Goal: Check status: Check status

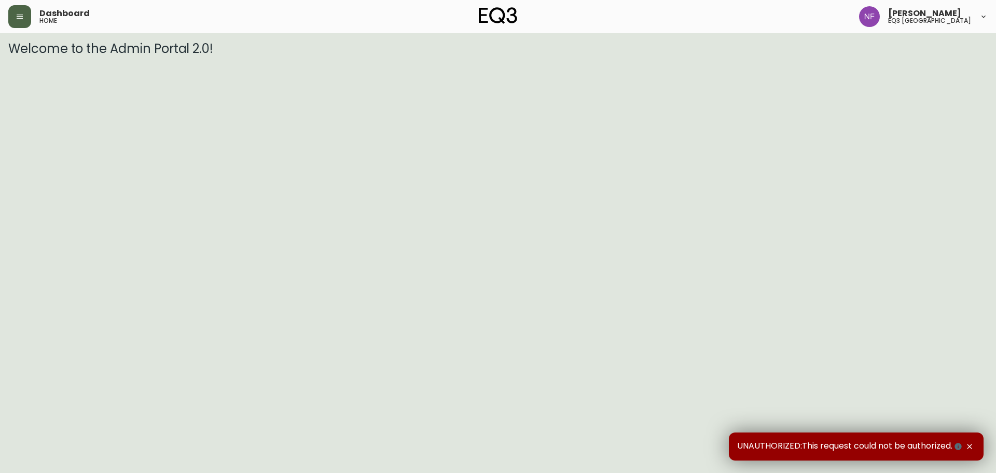
click at [19, 15] on icon "button" at bounding box center [20, 17] width 6 height 4
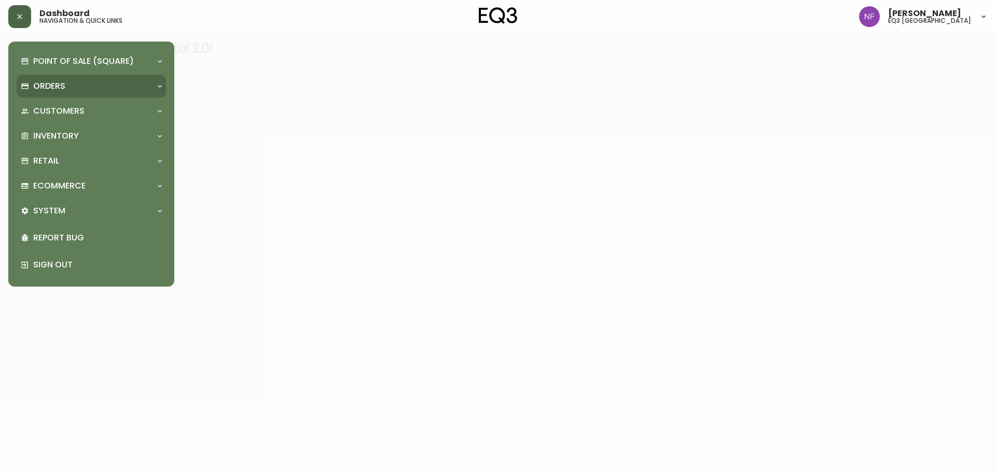
click at [52, 82] on p "Orders" at bounding box center [49, 85] width 32 height 11
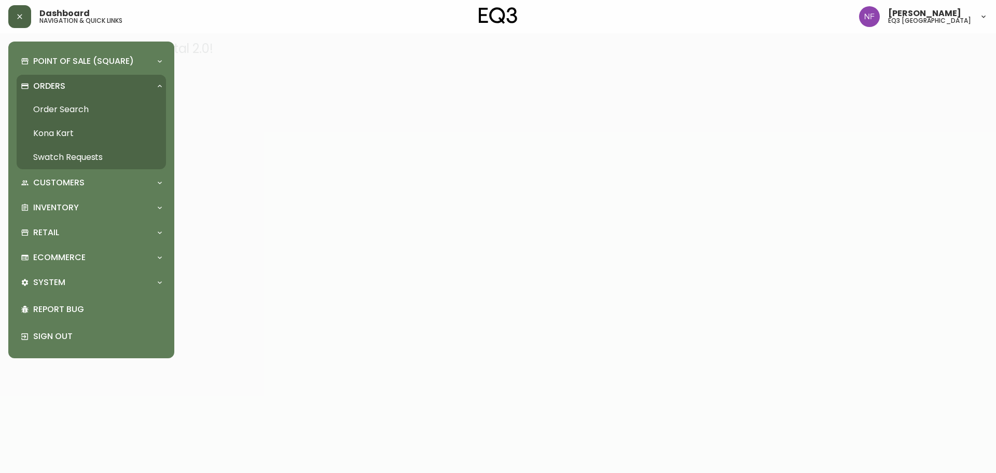
click at [50, 105] on link "Order Search" at bounding box center [91, 110] width 149 height 24
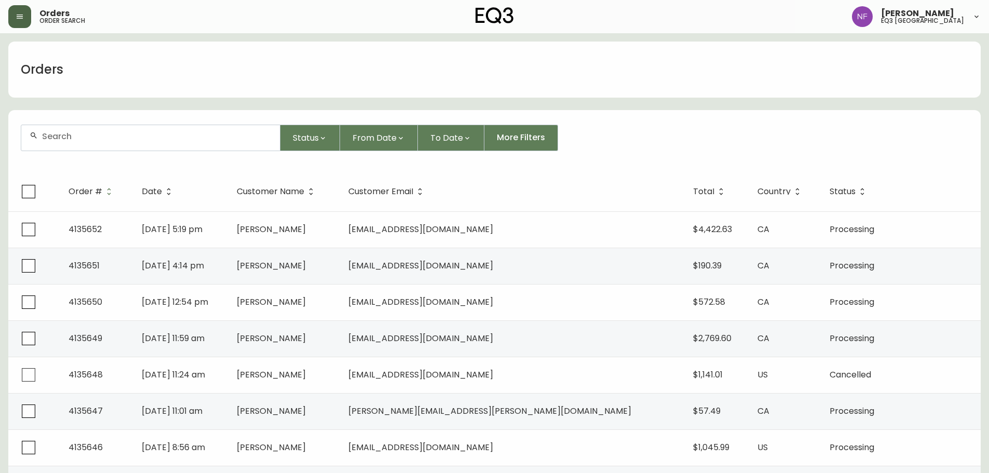
click at [100, 142] on div at bounding box center [150, 137] width 258 height 25
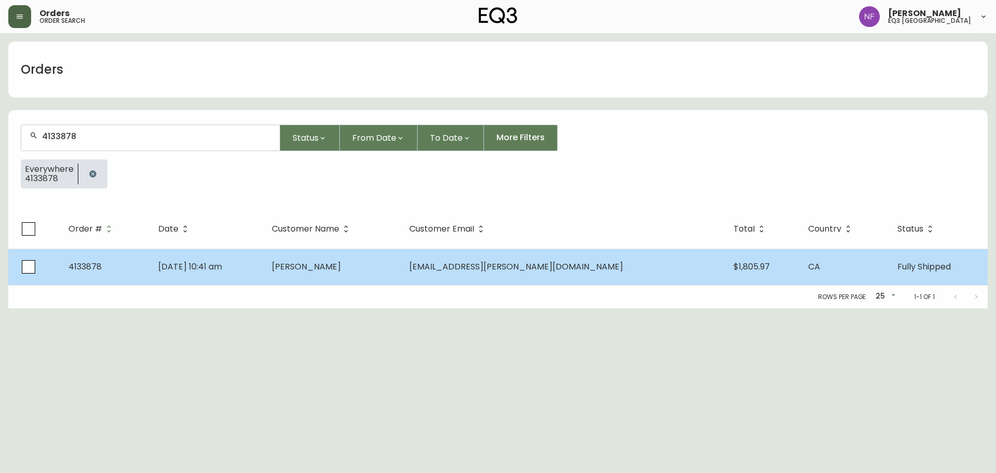
type input "4133878"
click at [263, 267] on td "[DATE] 10:41 am" at bounding box center [206, 267] width 113 height 36
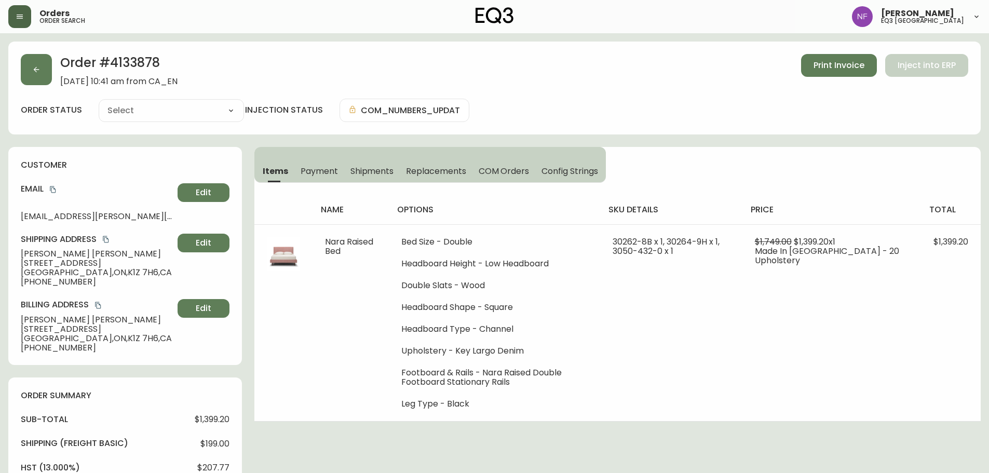
type input "Fully Shipped"
select select "FULLY_SHIPPED"
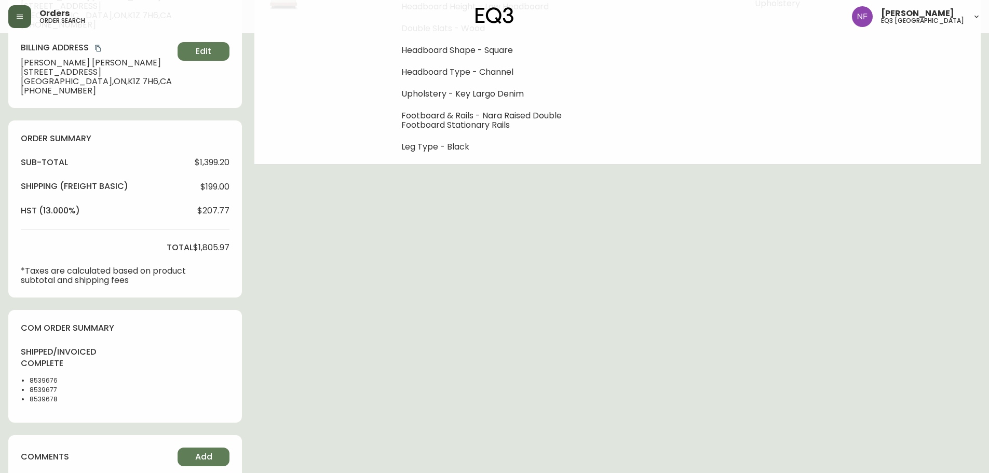
scroll to position [259, 0]
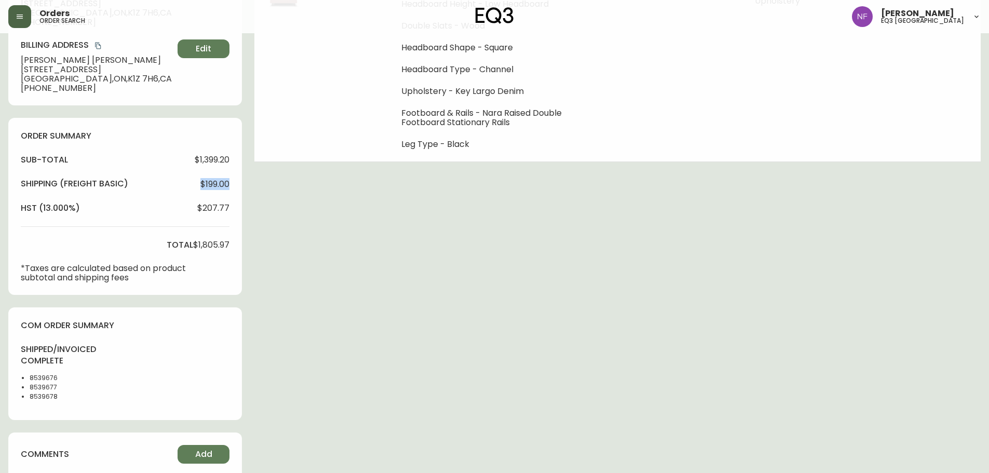
drag, startPoint x: 199, startPoint y: 182, endPoint x: 231, endPoint y: 182, distance: 31.7
click at [231, 182] on div "order summary sub-total $1,399.20 Shipping ( Freight Basic ) $199.00 hst (13.00…" at bounding box center [125, 206] width 234 height 177
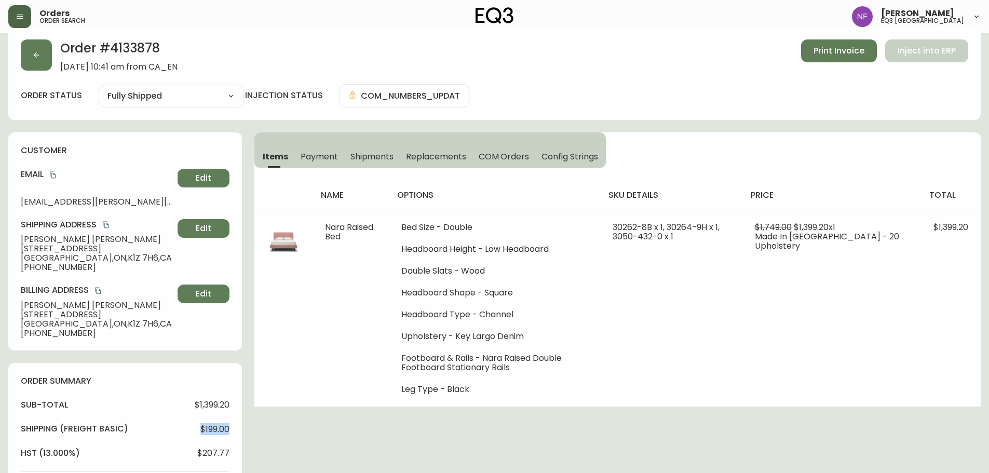
scroll to position [0, 0]
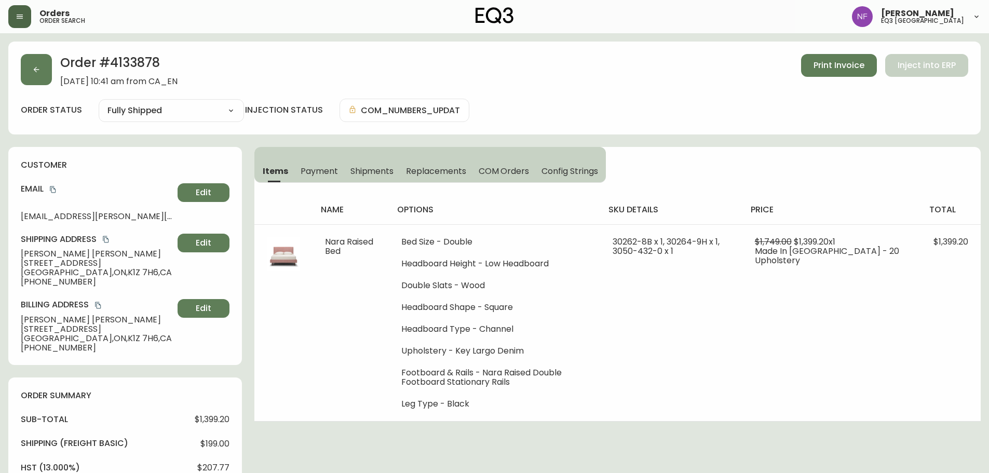
click at [242, 240] on div "customer Email [EMAIL_ADDRESS][PERSON_NAME][DOMAIN_NAME] Edit Shipping Address …" at bounding box center [125, 256] width 234 height 218
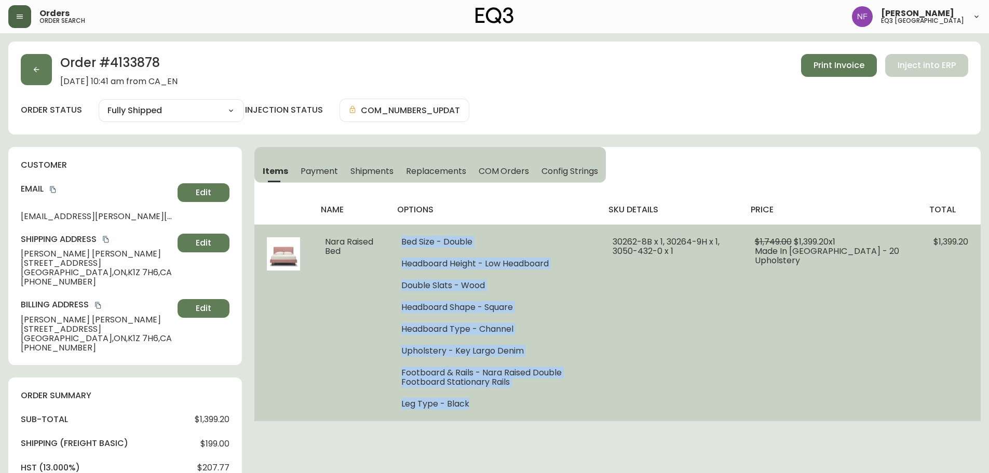
drag, startPoint x: 406, startPoint y: 240, endPoint x: 565, endPoint y: 409, distance: 231.6
click at [565, 409] on td "Bed Size - Double Headboard Height - Low Headboard Double Slats - Wood Headboar…" at bounding box center [494, 322] width 211 height 197
